Goal: Task Accomplishment & Management: Manage account settings

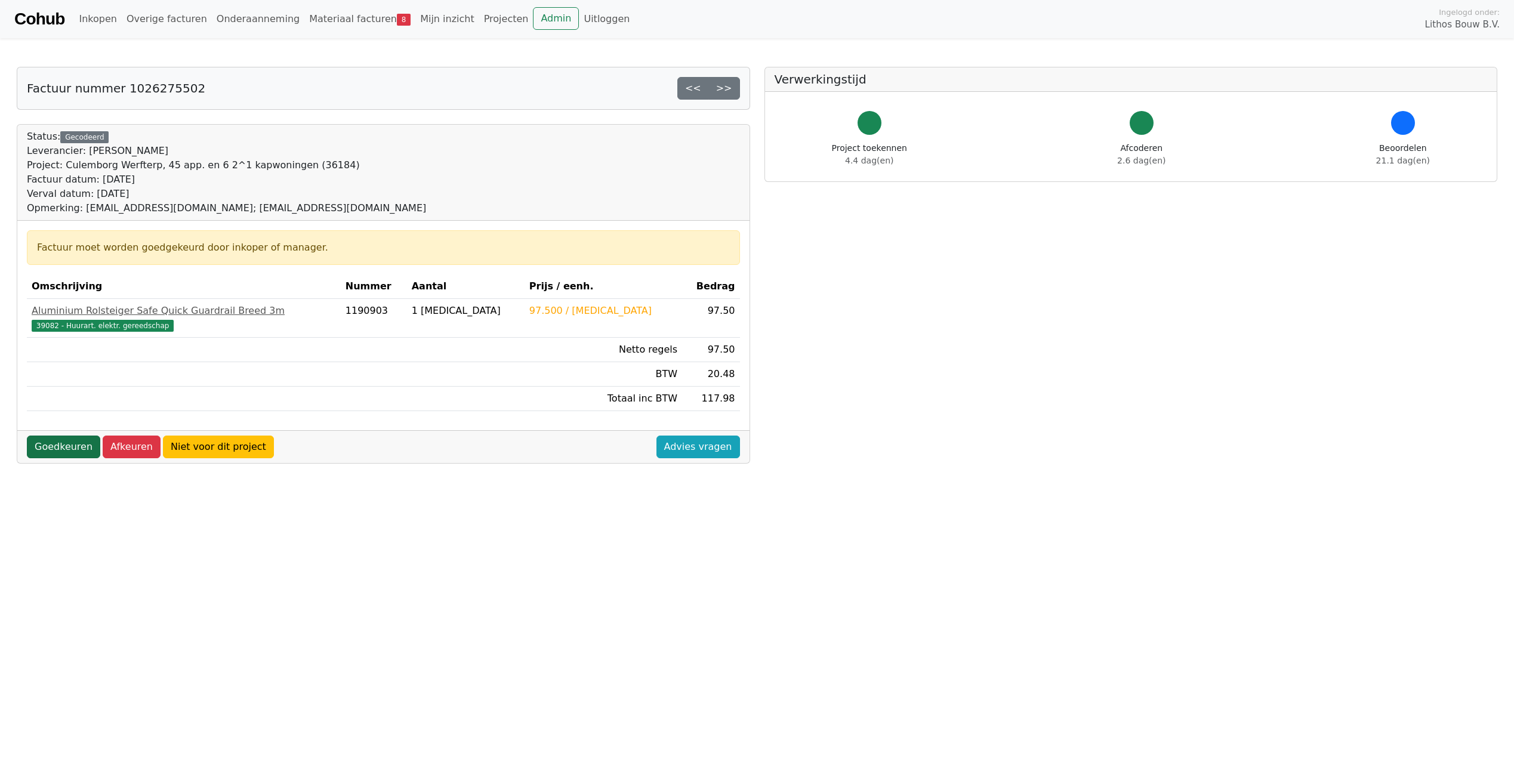
click at [71, 445] on link "Goedkeuren" at bounding box center [63, 447] width 73 height 23
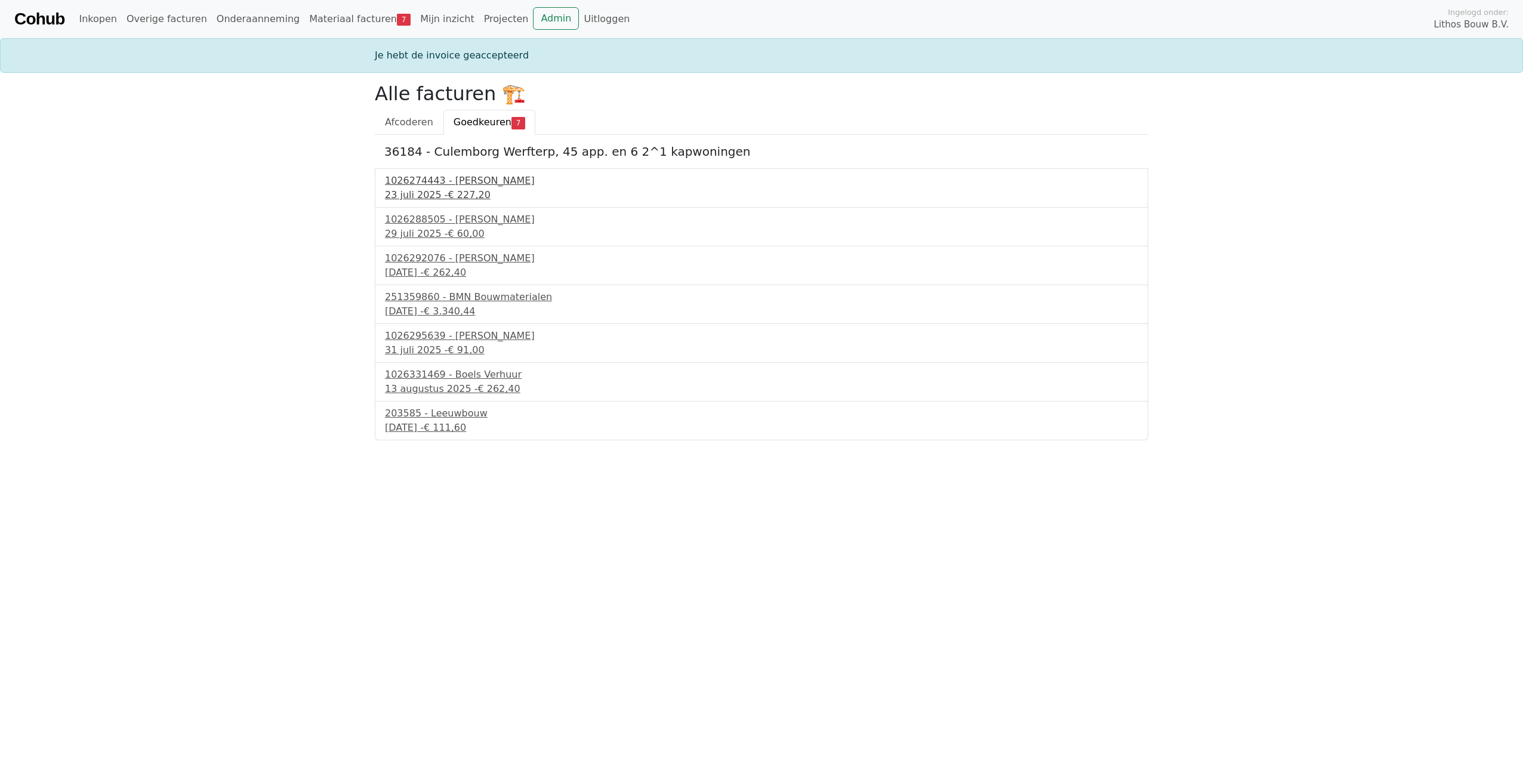
click at [421, 187] on div "1026274443 - Boels Verhuur" at bounding box center [761, 180] width 753 height 14
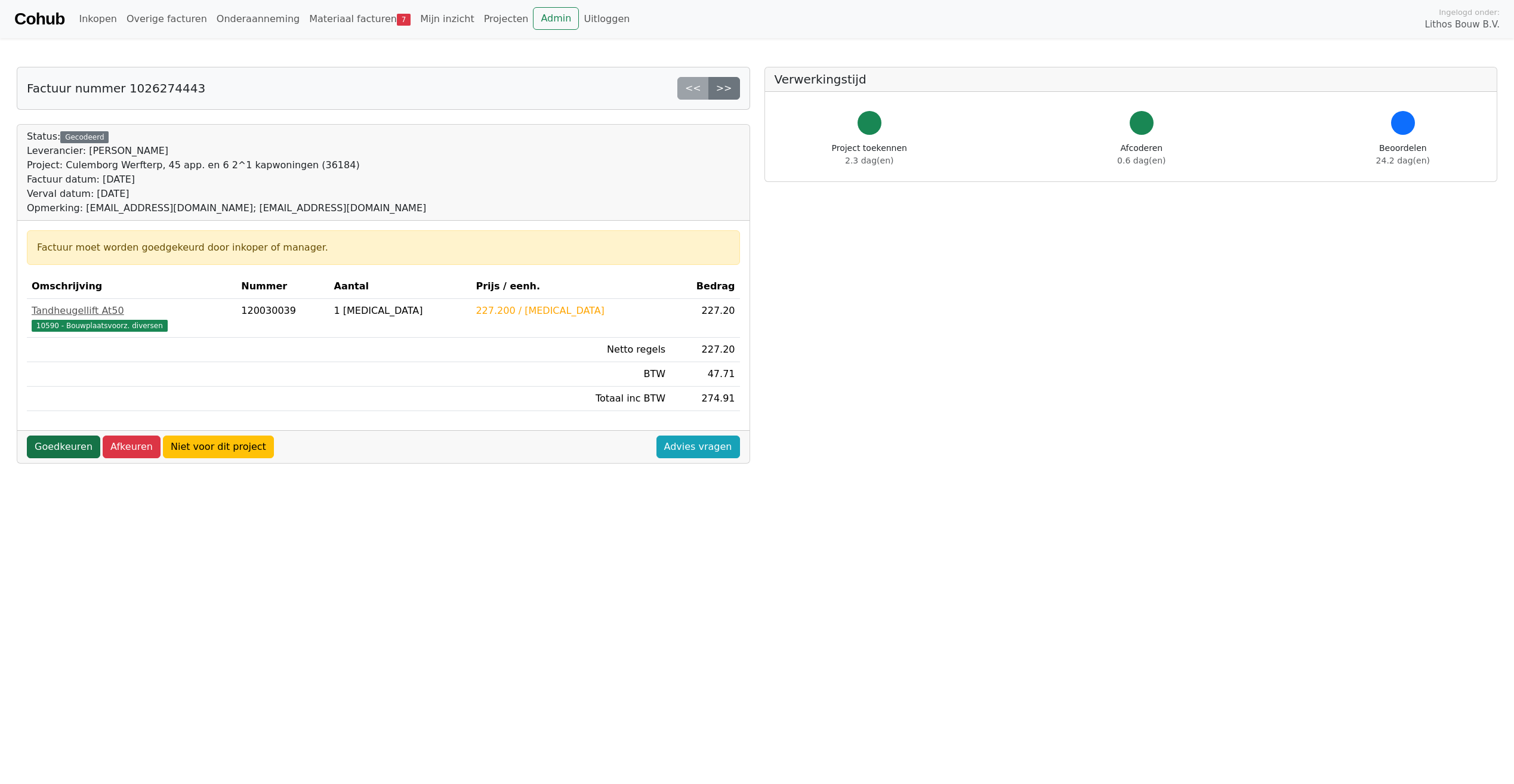
click at [78, 449] on link "Goedkeuren" at bounding box center [63, 447] width 73 height 23
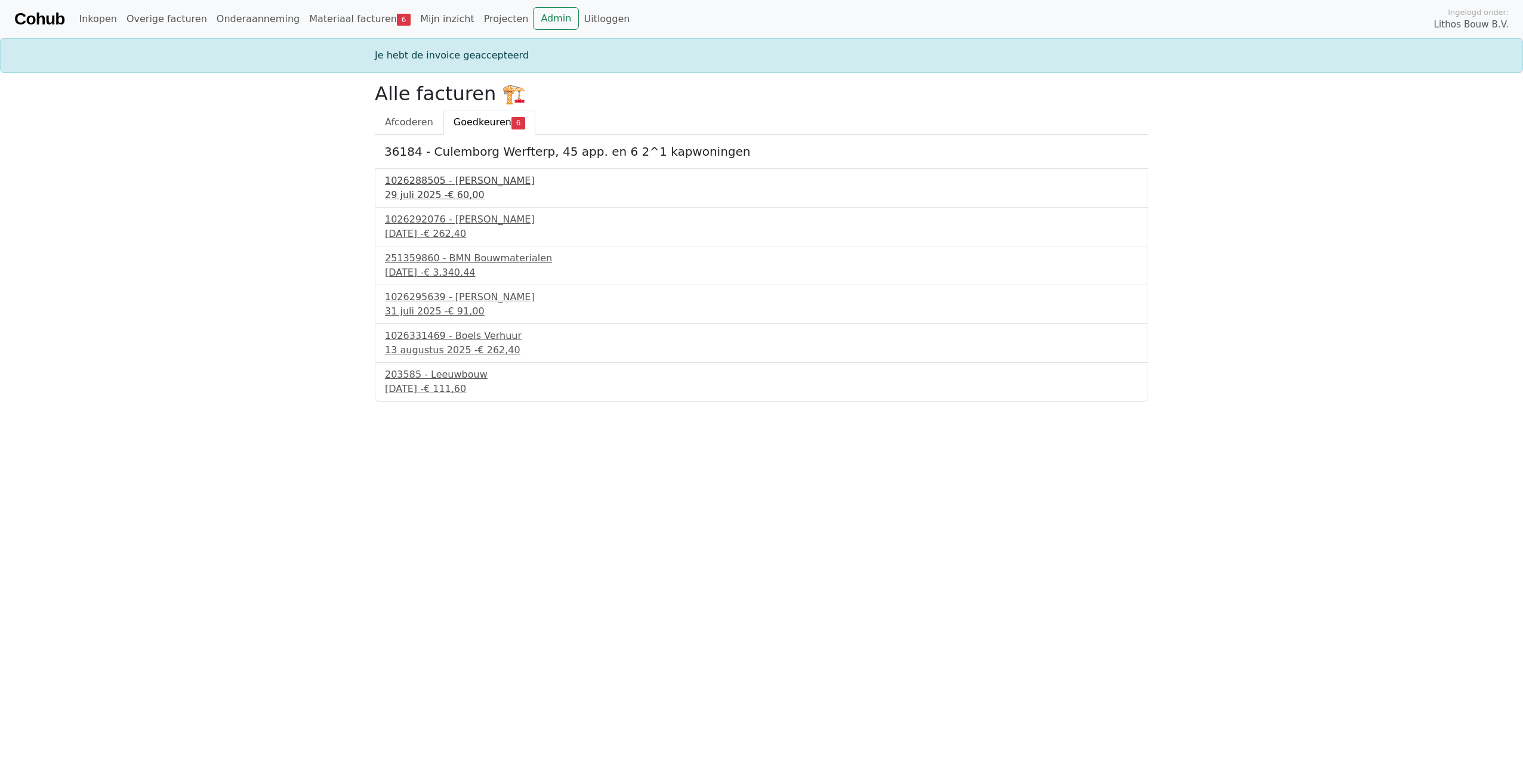
click at [455, 189] on span "€ 60,00" at bounding box center [467, 194] width 37 height 11
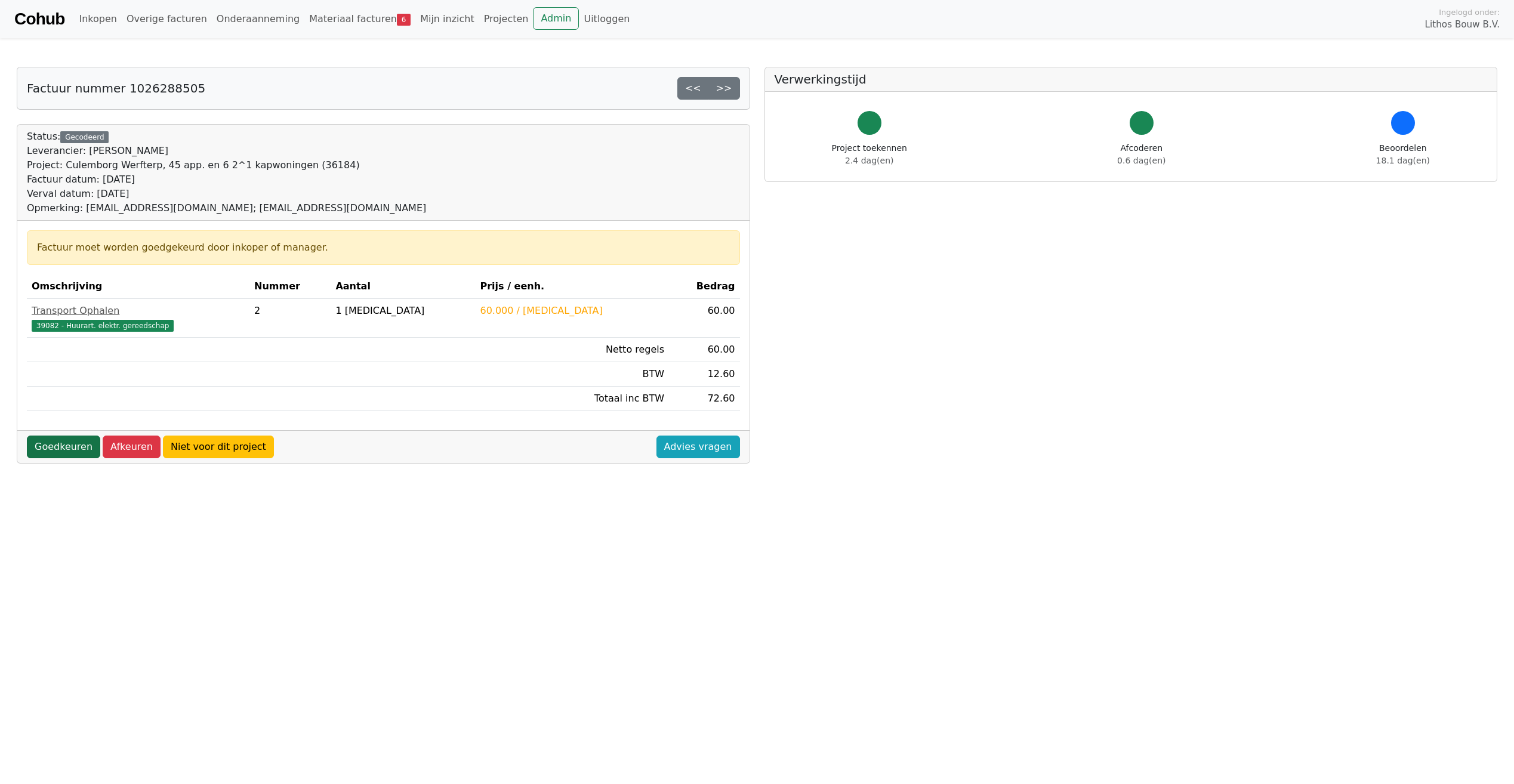
click at [78, 445] on link "Goedkeuren" at bounding box center [63, 447] width 73 height 23
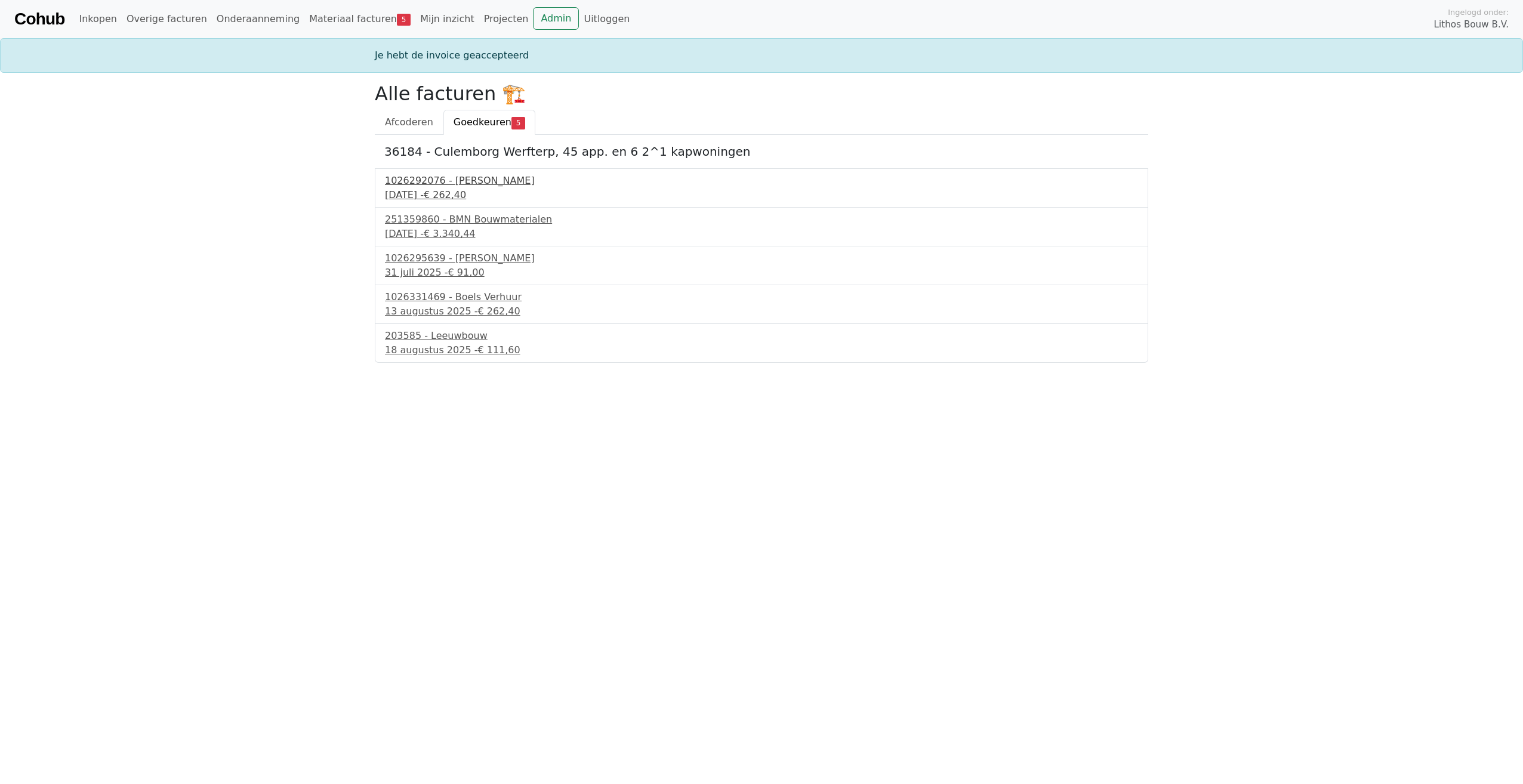
click at [459, 185] on div "1026292076 - [PERSON_NAME]" at bounding box center [761, 180] width 753 height 14
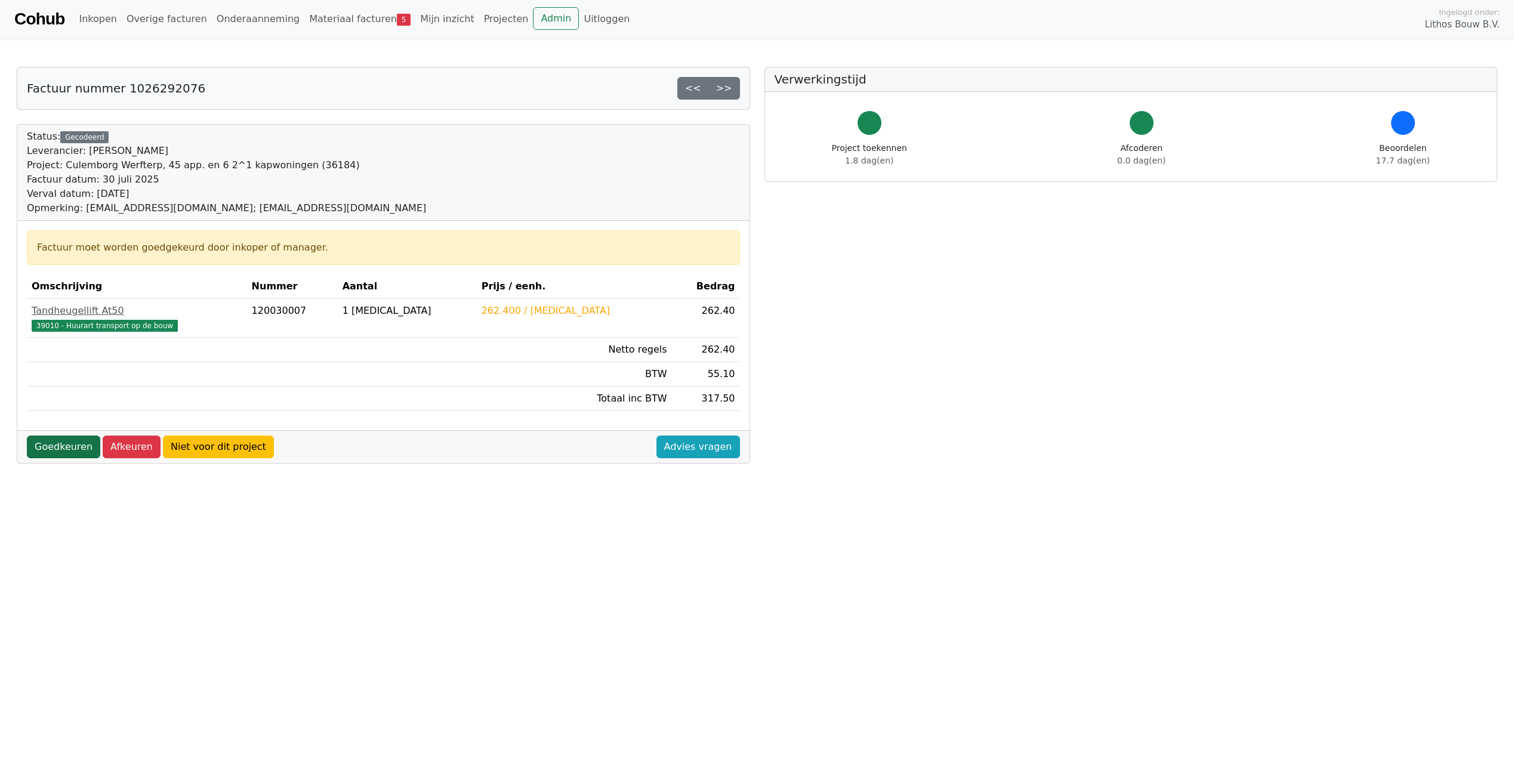
click at [60, 449] on link "Goedkeuren" at bounding box center [63, 447] width 73 height 23
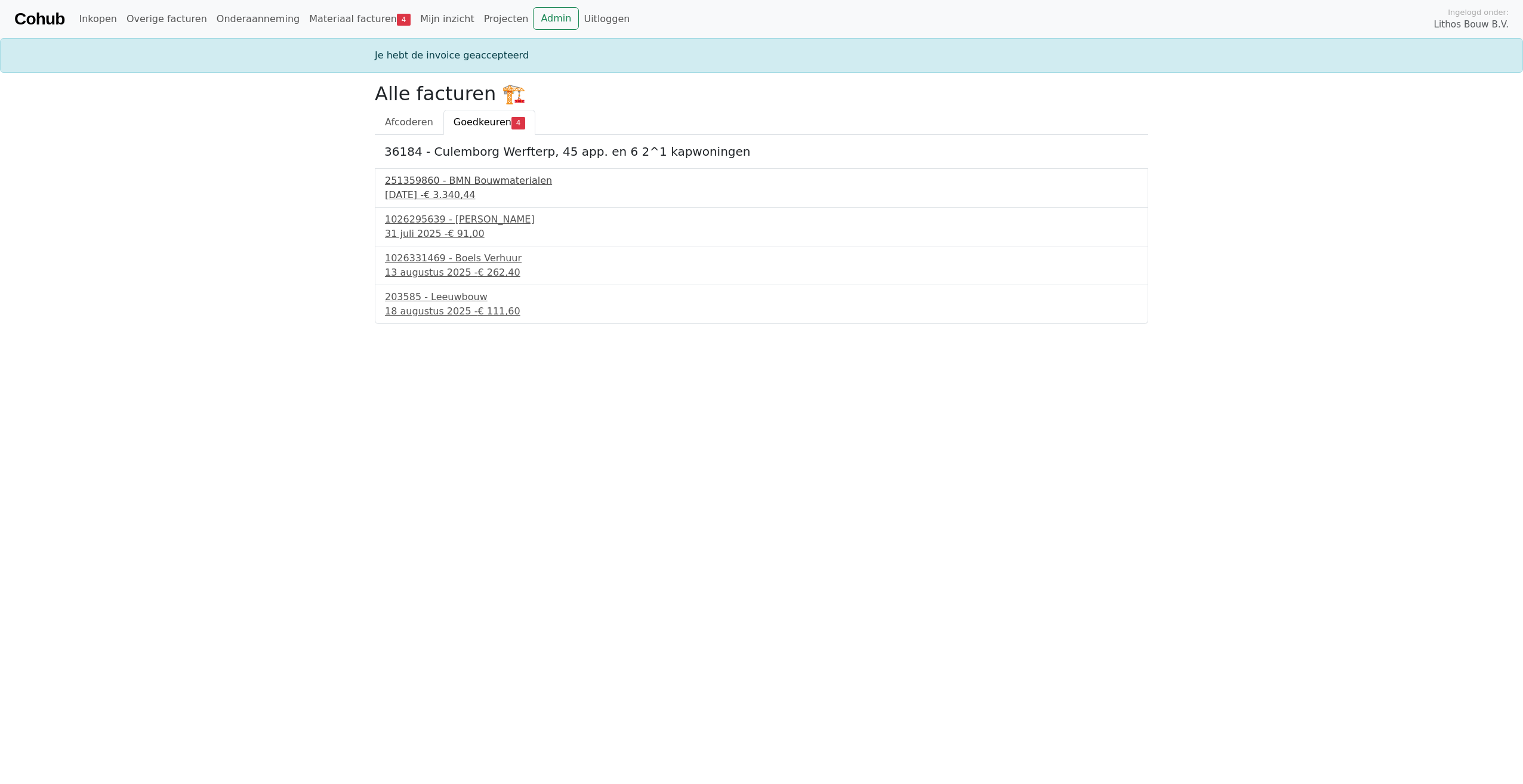
click at [434, 183] on div "251359860 - BMN Bouwmaterialen" at bounding box center [761, 180] width 753 height 14
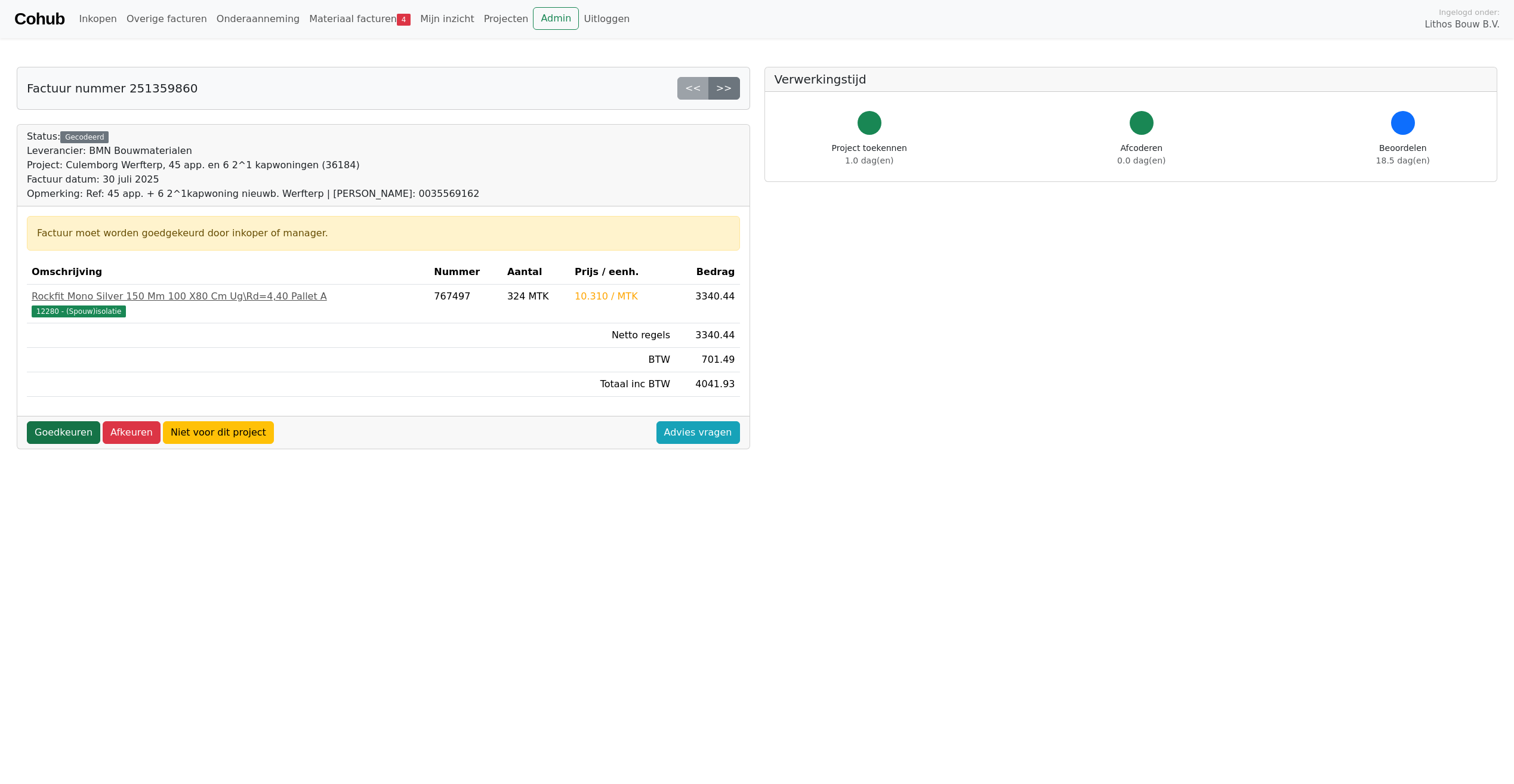
click at [61, 433] on link "Goedkeuren" at bounding box center [63, 433] width 73 height 23
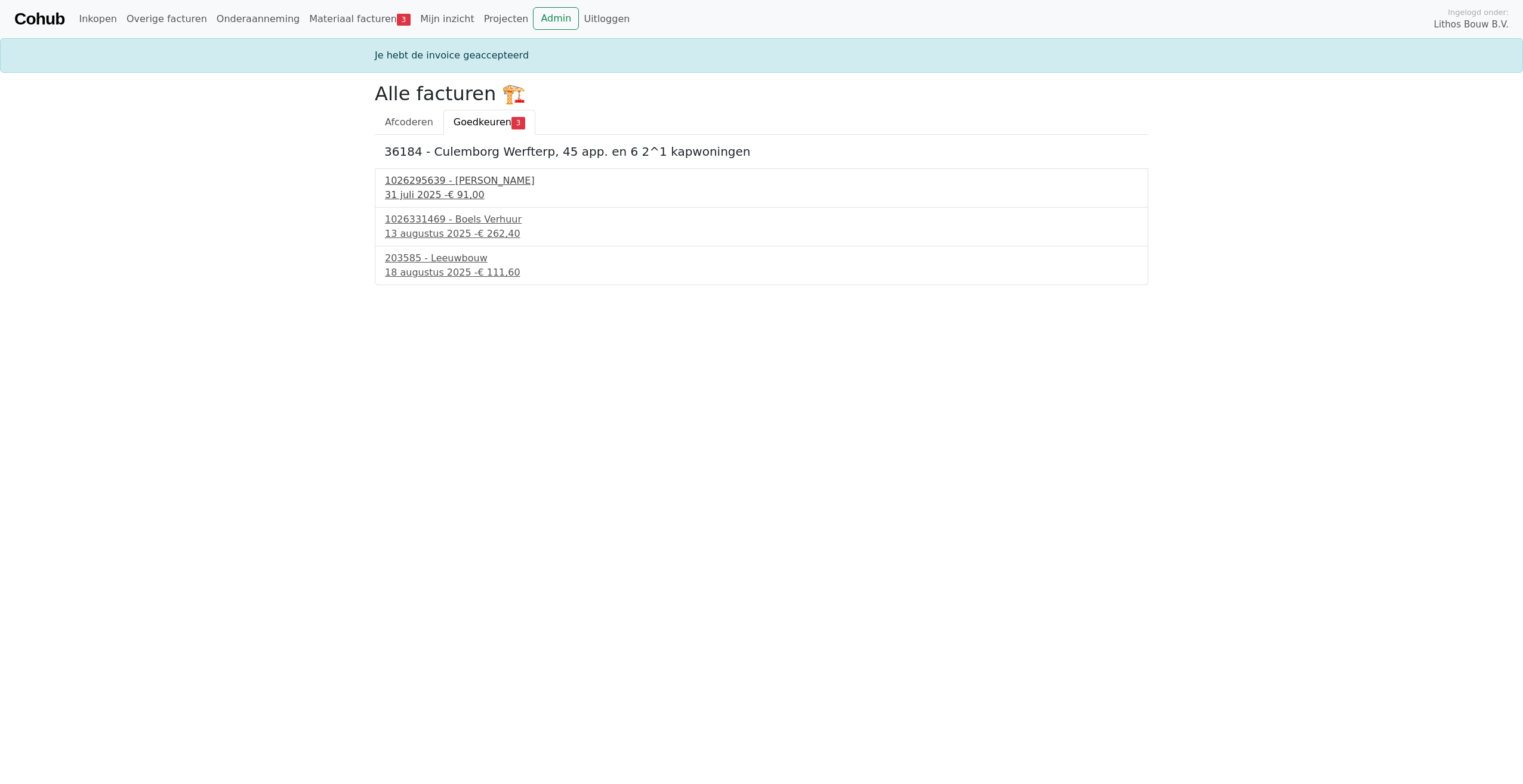
click at [391, 180] on div "1026295639 - [PERSON_NAME]" at bounding box center [761, 180] width 753 height 14
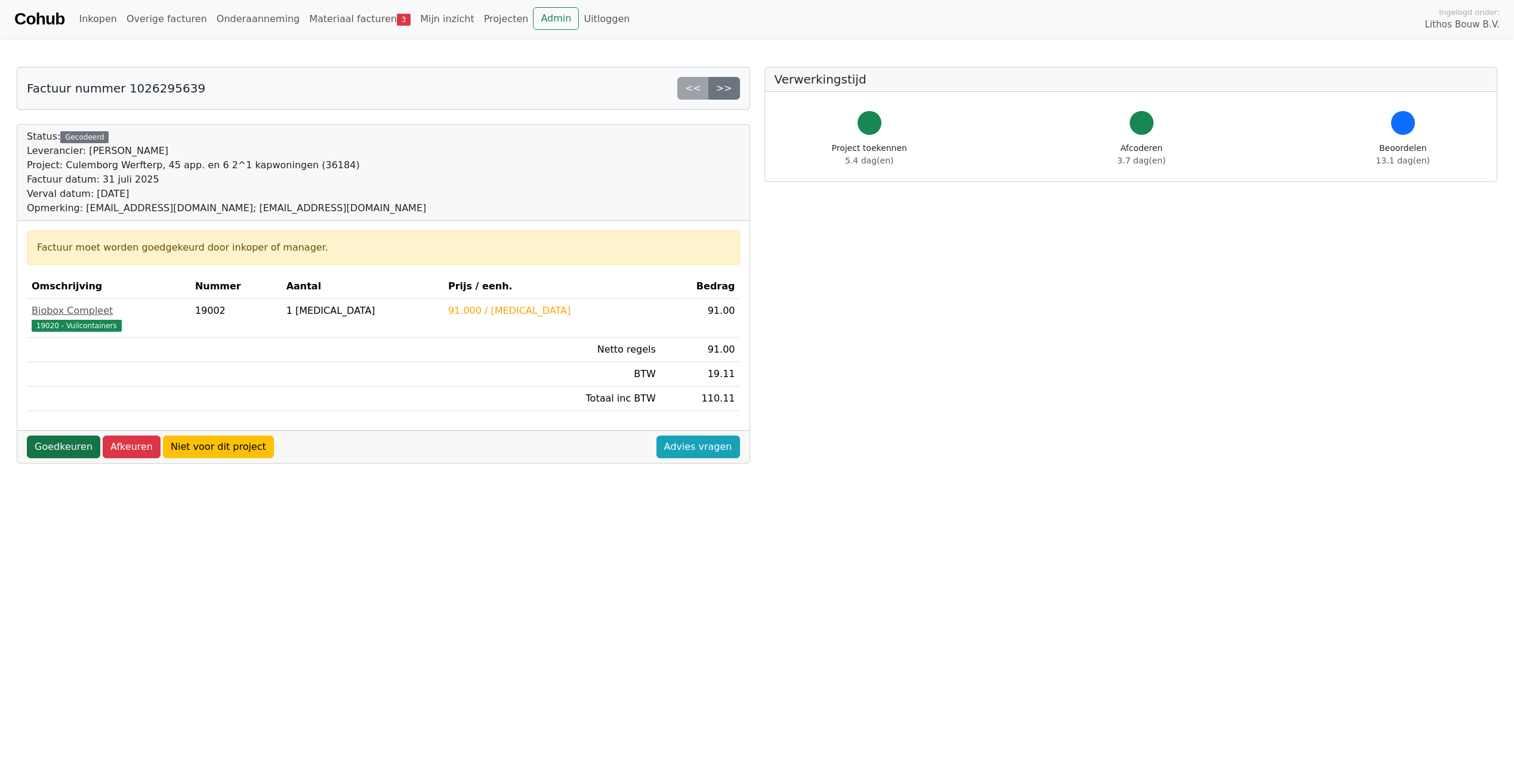
click at [72, 446] on link "Goedkeuren" at bounding box center [63, 447] width 73 height 23
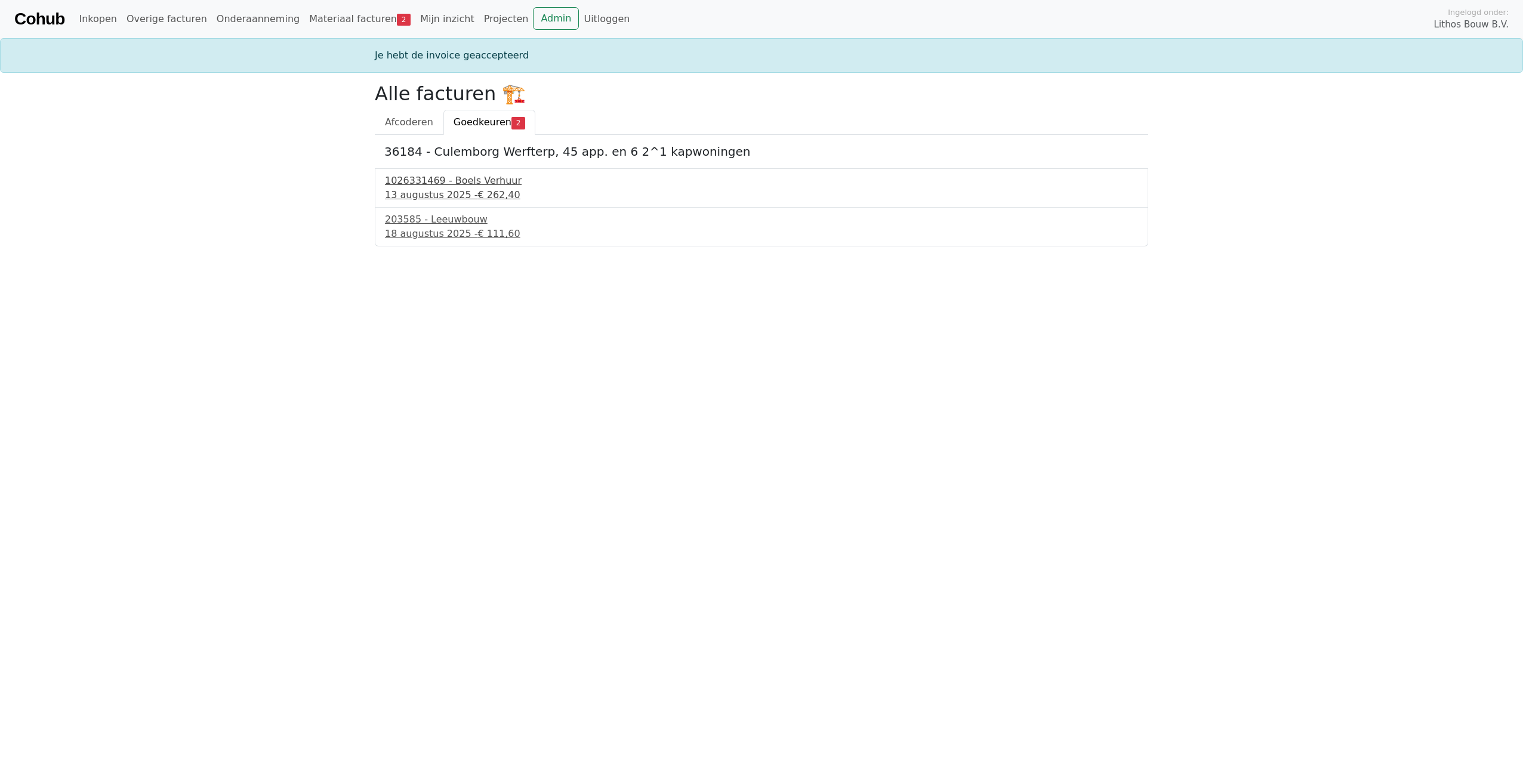
click at [443, 183] on div "1026331469 - Boels Verhuur" at bounding box center [761, 180] width 753 height 14
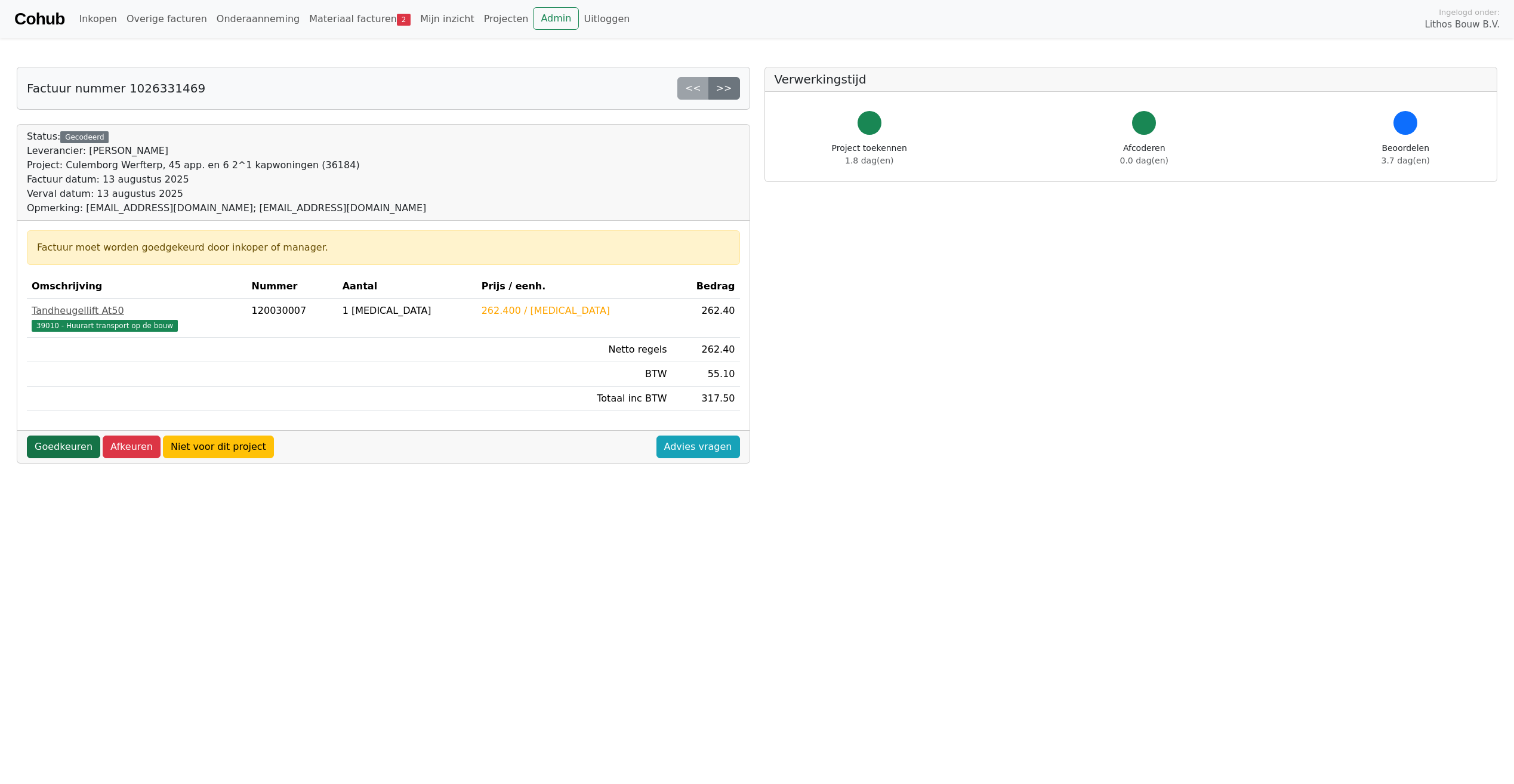
click at [56, 445] on link "Goedkeuren" at bounding box center [63, 447] width 73 height 23
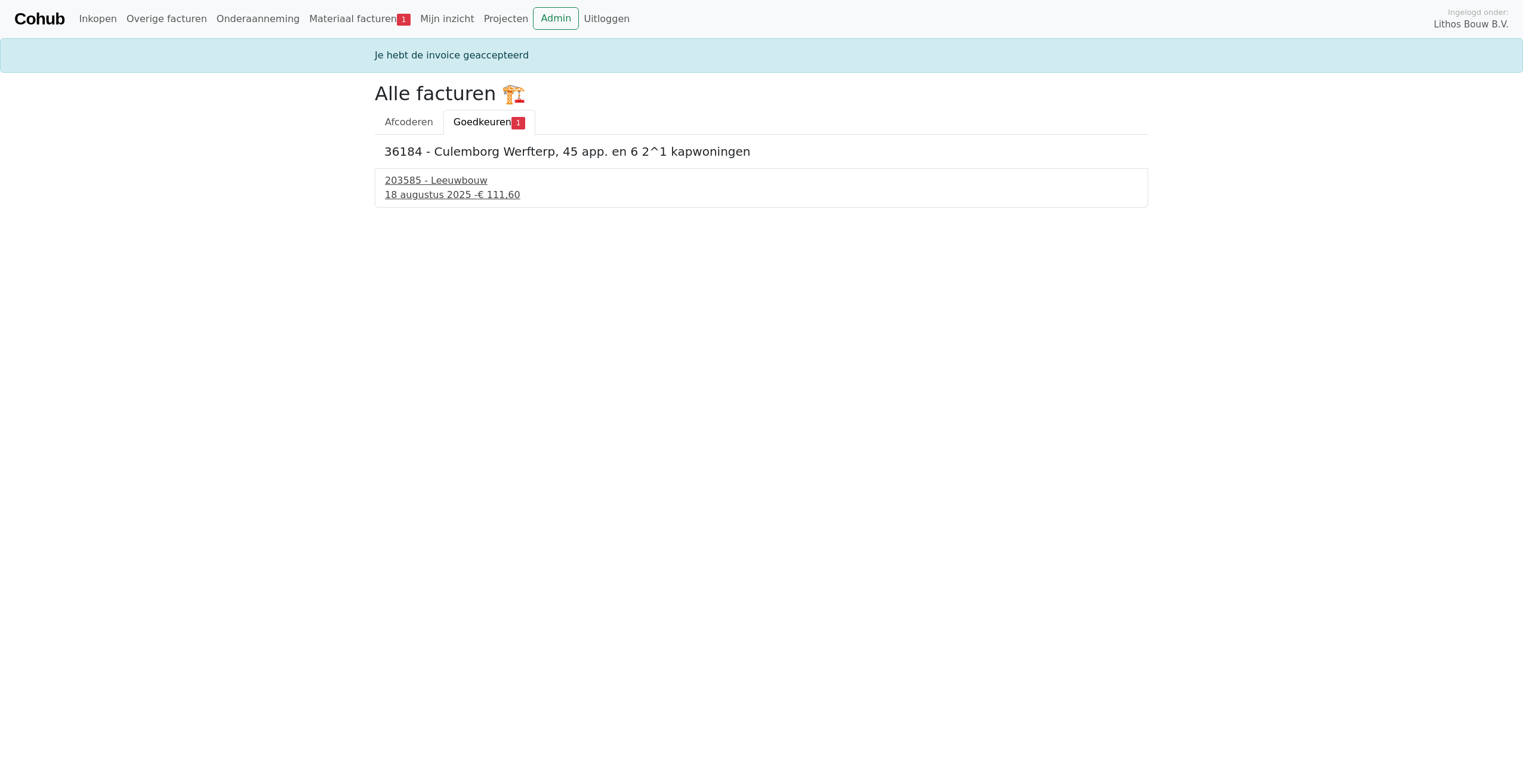
click at [407, 187] on div "203585 - Leeuwbouw" at bounding box center [761, 180] width 753 height 14
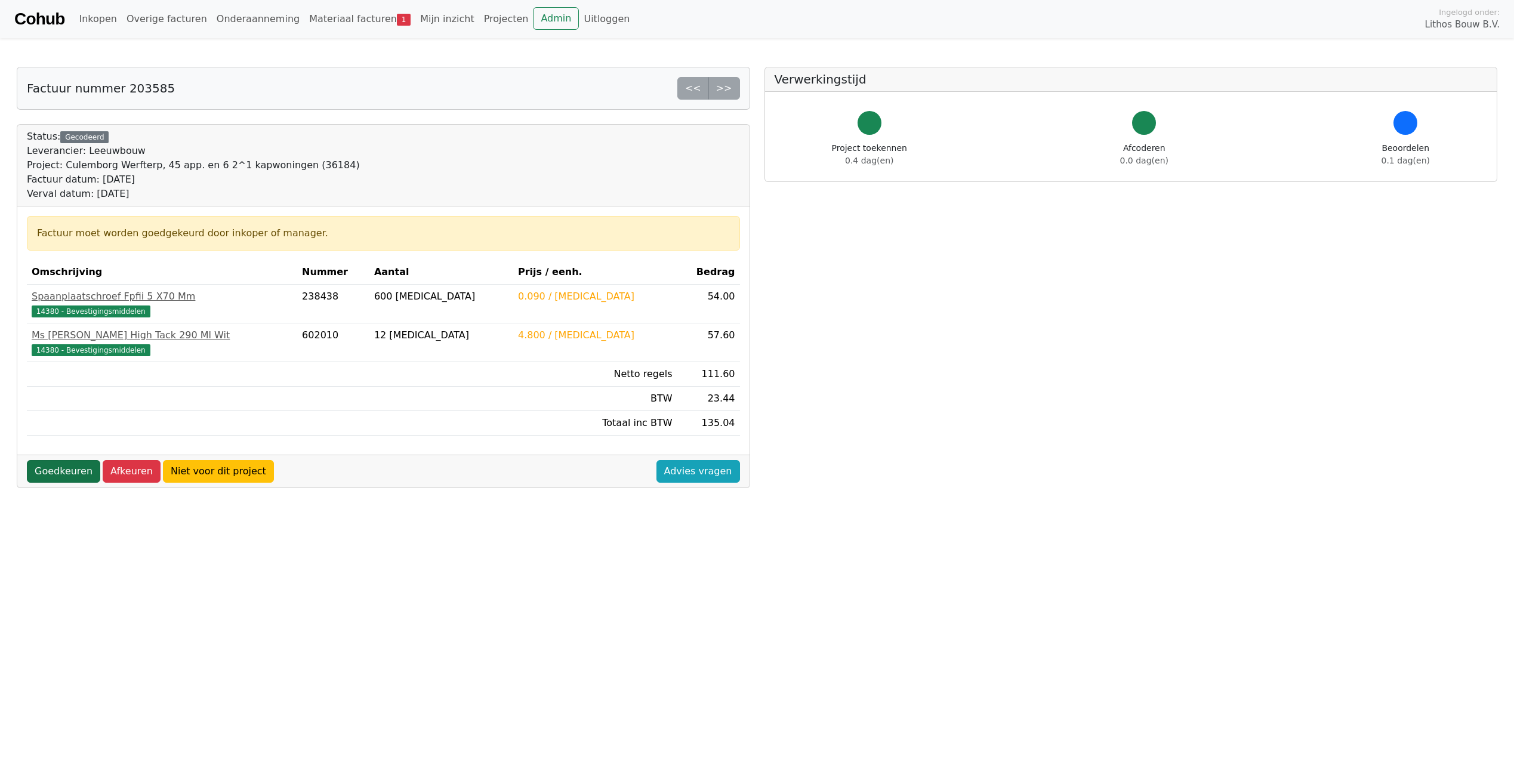
click at [60, 473] on link "Goedkeuren" at bounding box center [63, 471] width 73 height 23
